Goal: Browse casually: Explore the website without a specific task or goal

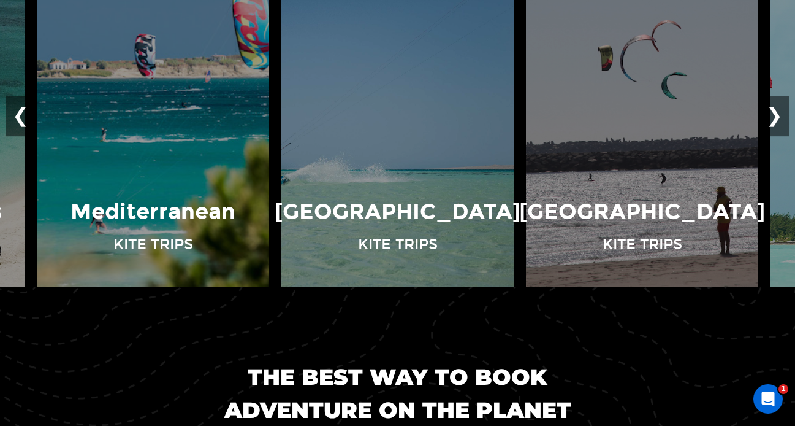
scroll to position [906, 0]
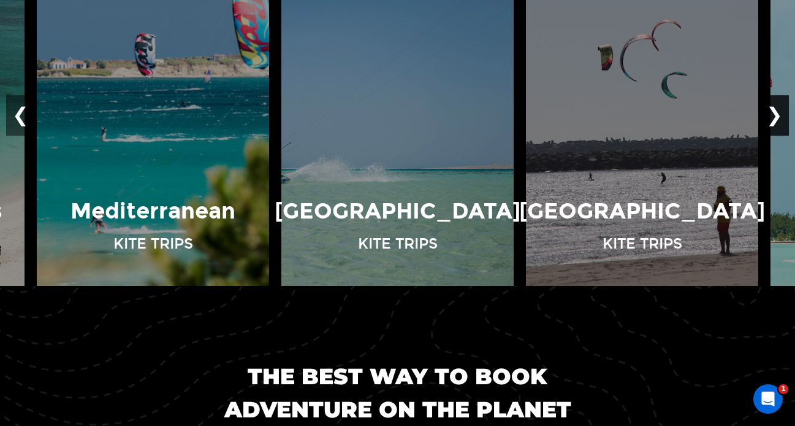
click at [774, 114] on button "❯" at bounding box center [774, 115] width 29 height 40
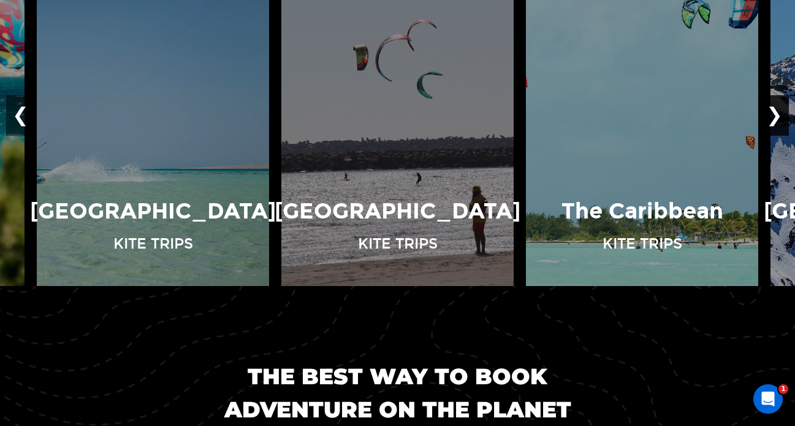
click at [774, 113] on button "❯" at bounding box center [774, 115] width 29 height 40
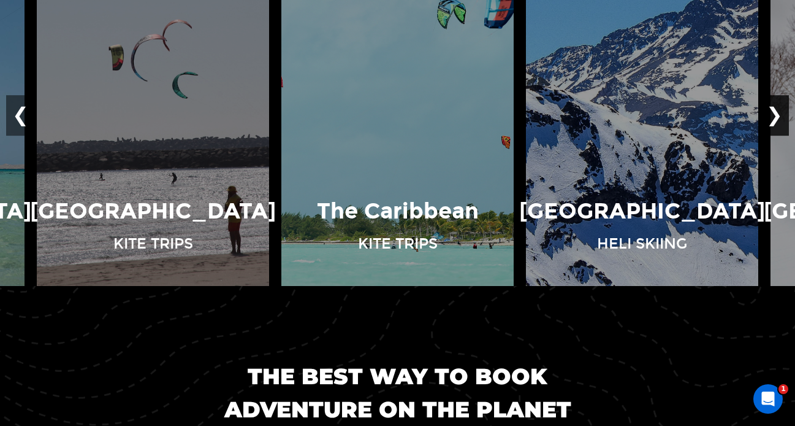
click at [774, 113] on button "❯" at bounding box center [774, 115] width 29 height 40
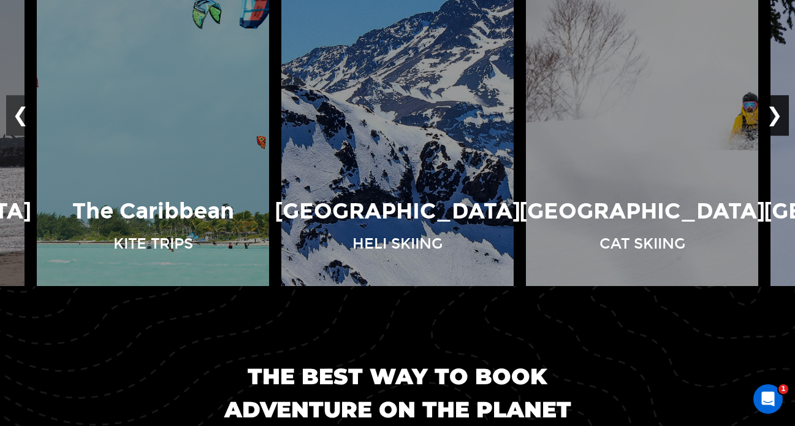
click at [774, 113] on button "❯" at bounding box center [774, 115] width 29 height 40
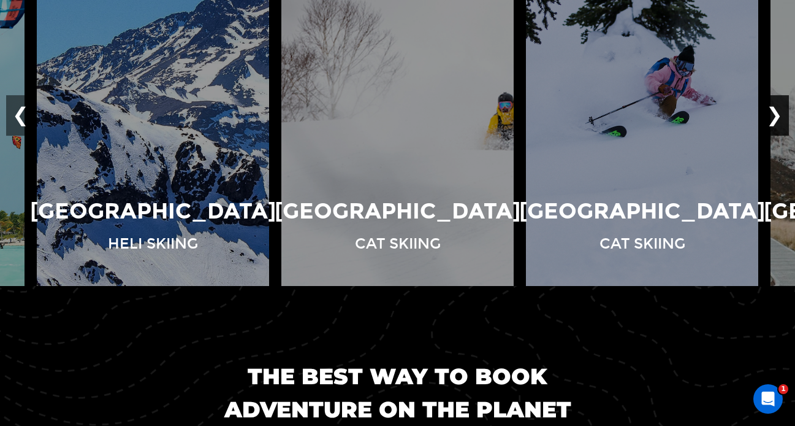
click at [774, 113] on button "❯" at bounding box center [774, 115] width 29 height 40
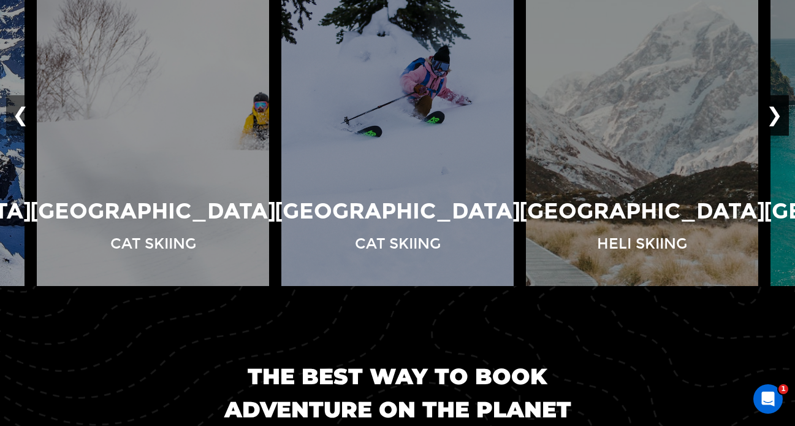
click at [774, 113] on button "❯" at bounding box center [774, 115] width 29 height 40
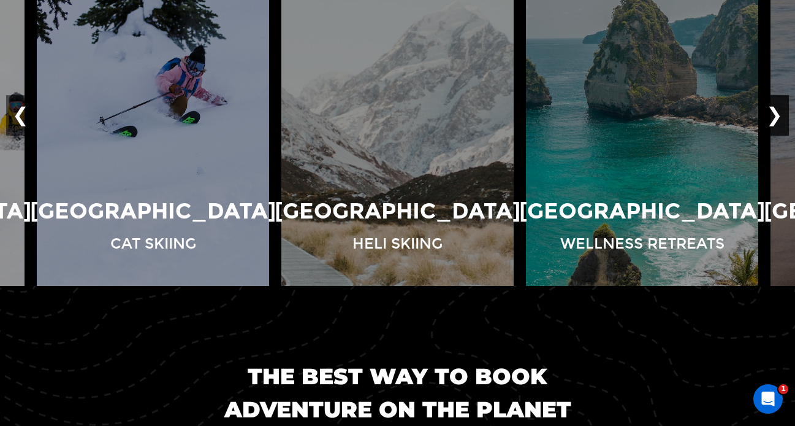
click at [774, 113] on button "❯" at bounding box center [774, 115] width 29 height 40
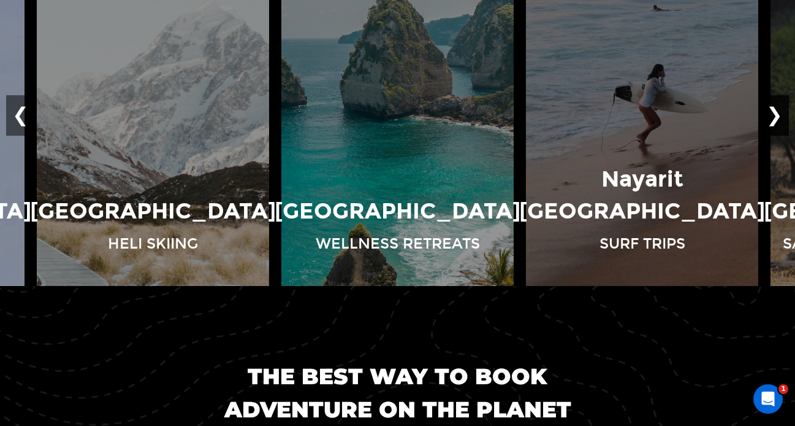
click at [774, 115] on button "❯" at bounding box center [774, 115] width 29 height 40
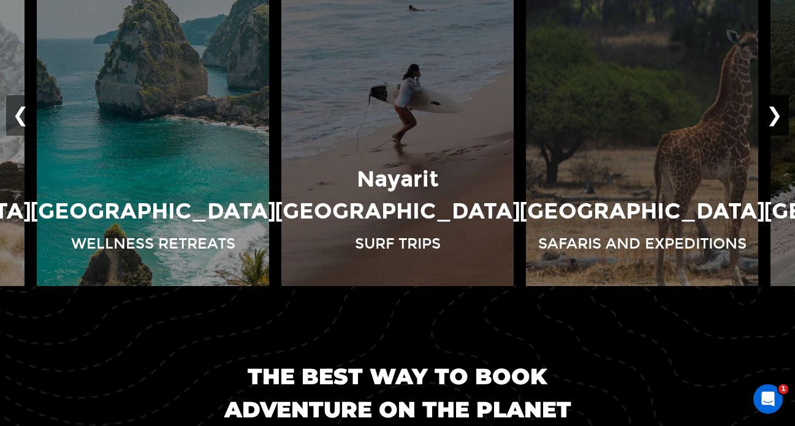
click at [776, 115] on button "❯" at bounding box center [774, 115] width 29 height 40
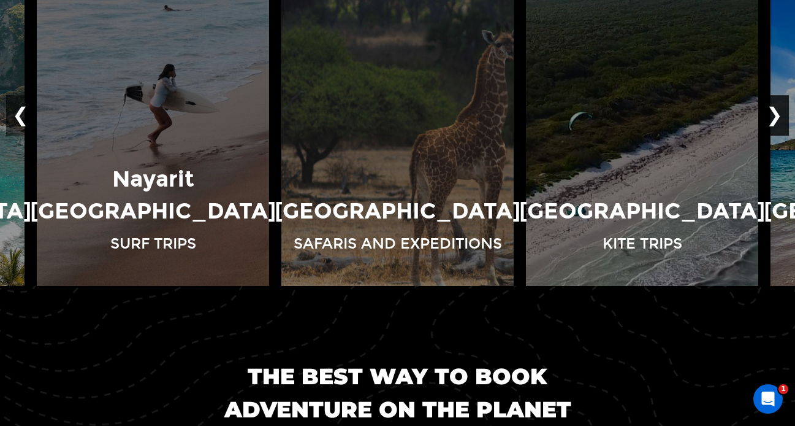
click at [776, 115] on button "❯" at bounding box center [774, 115] width 29 height 40
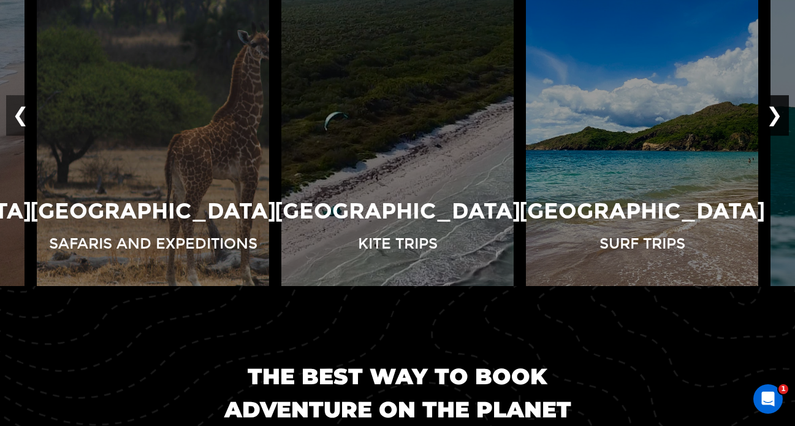
click at [776, 115] on button "❯" at bounding box center [774, 115] width 29 height 40
